Goal: Transaction & Acquisition: Purchase product/service

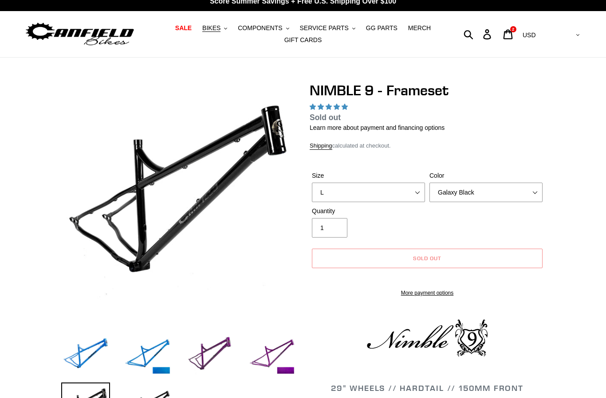
select select "highest-rating"
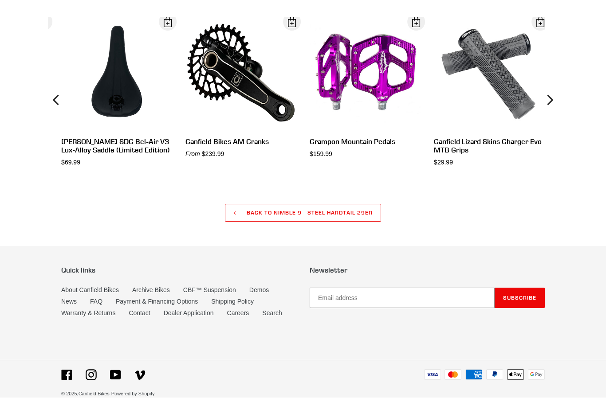
scroll to position [2277, 0]
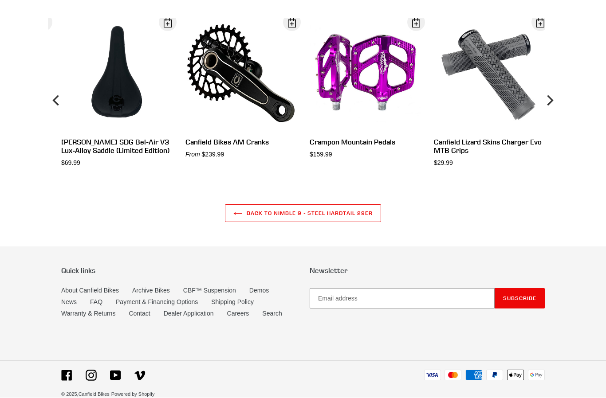
click at [154, 294] on link "Archive Bikes" at bounding box center [151, 290] width 38 height 7
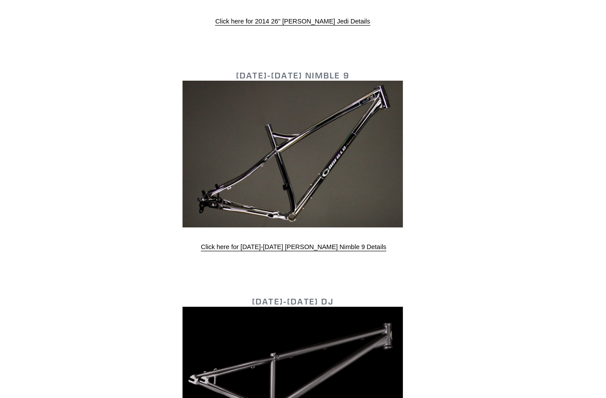
scroll to position [2389, 0]
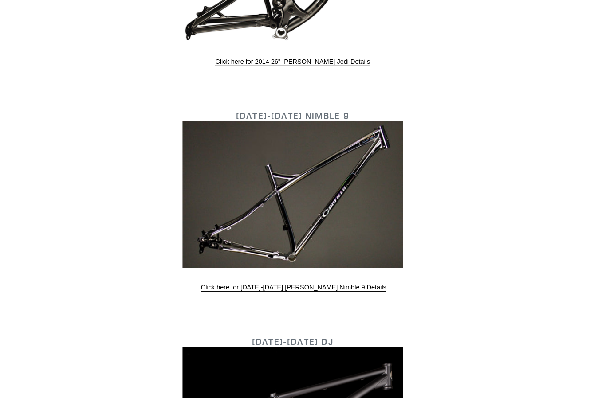
click at [347, 188] on img at bounding box center [302, 188] width 213 height 142
click at [313, 274] on link "Click here for 2013-2015 Canfield Nimble 9 Details" at bounding box center [303, 278] width 179 height 8
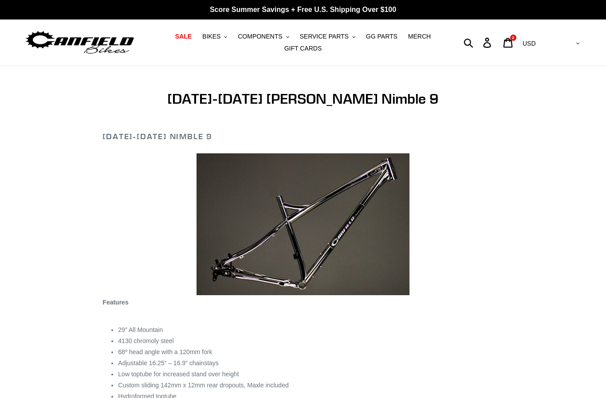
click at [208, 41] on button "BIKES .cls-1{fill:#231f20}" at bounding box center [215, 37] width 34 height 12
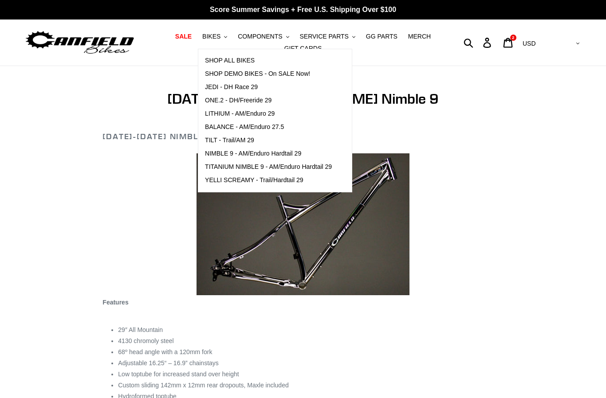
click at [261, 153] on span "NIMBLE 9 - AM/Enduro Hardtail 29" at bounding box center [253, 154] width 96 height 8
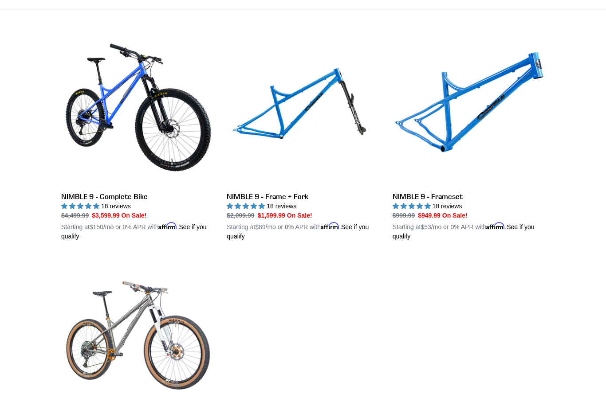
scroll to position [232, 0]
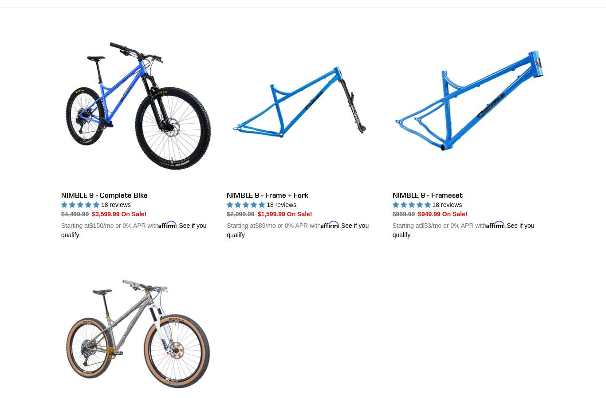
click at [460, 118] on link "NIMBLE 9 - Frameset" at bounding box center [468, 135] width 152 height 207
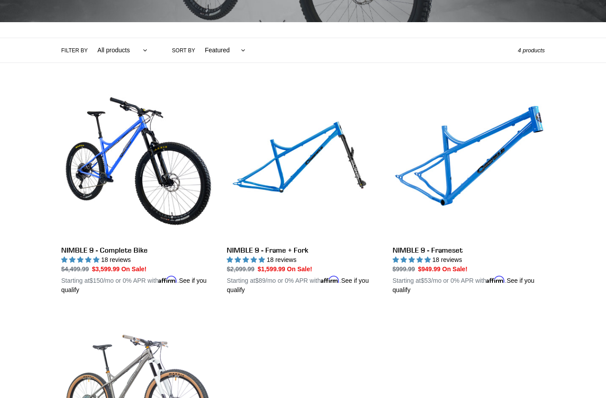
scroll to position [176, 0]
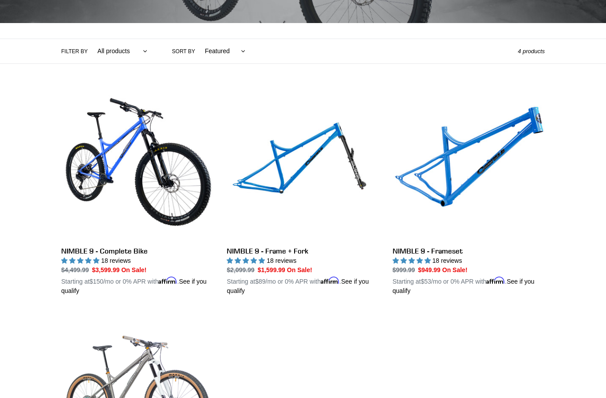
click at [188, 189] on link "NIMBLE 9 - Complete Bike" at bounding box center [137, 191] width 152 height 207
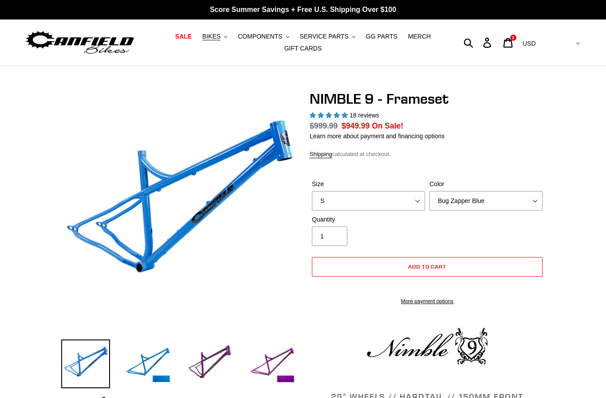
select select "highest-rating"
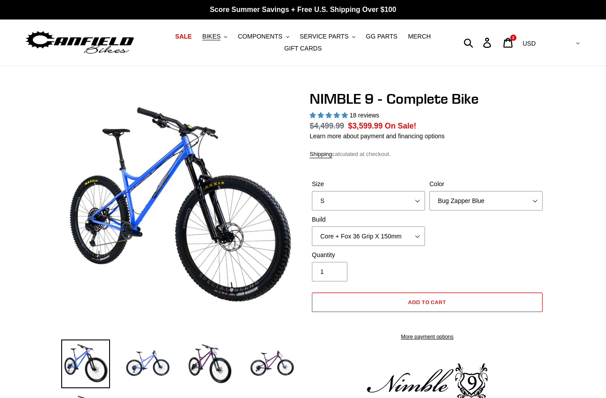
select select "highest-rating"
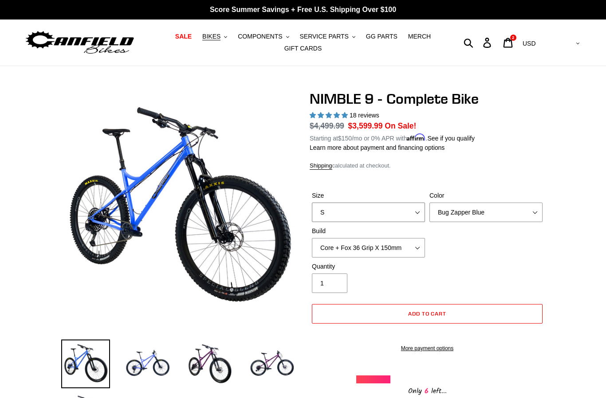
click at [351, 208] on select "S M L XL" at bounding box center [368, 213] width 113 height 20
select select "M"
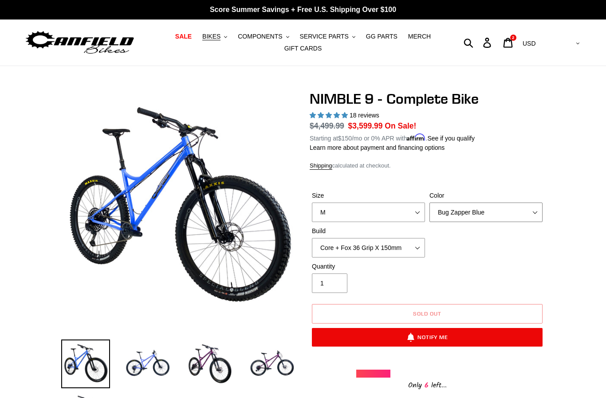
click at [463, 211] on select "Bug Zapper Blue Purple Haze - Sold Out Galaxy Black" at bounding box center [485, 213] width 113 height 20
select select "Galaxy Black"
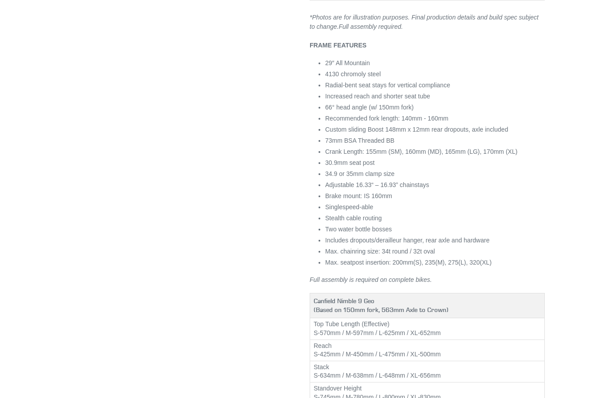
scroll to position [840, 0]
